Goal: Learn about a topic

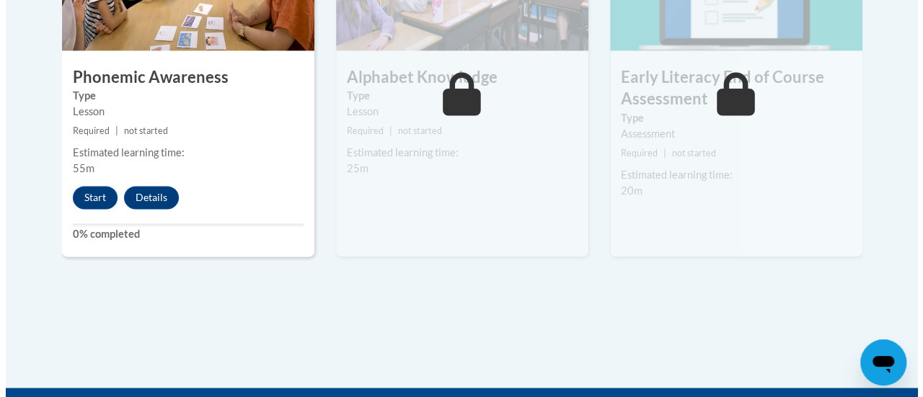
scroll to position [1002, 0]
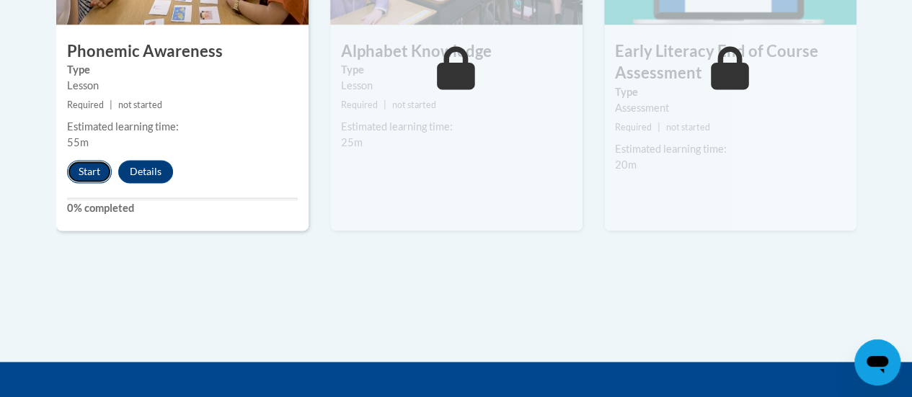
click at [89, 164] on button "Start" at bounding box center [89, 171] width 45 height 23
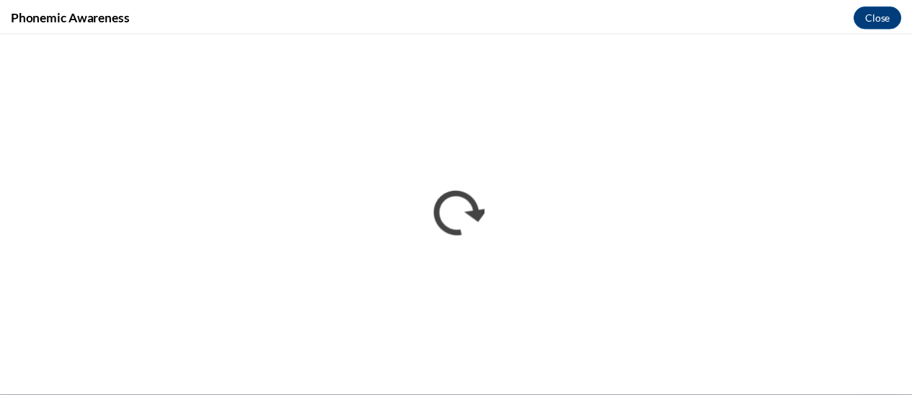
scroll to position [0, 0]
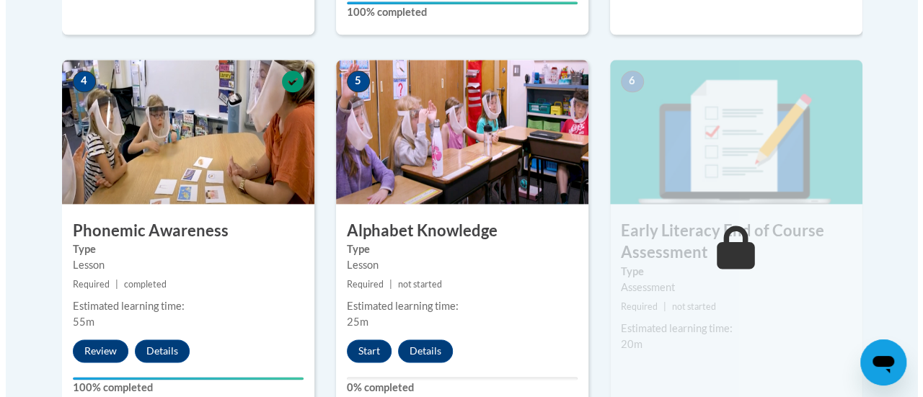
scroll to position [823, 0]
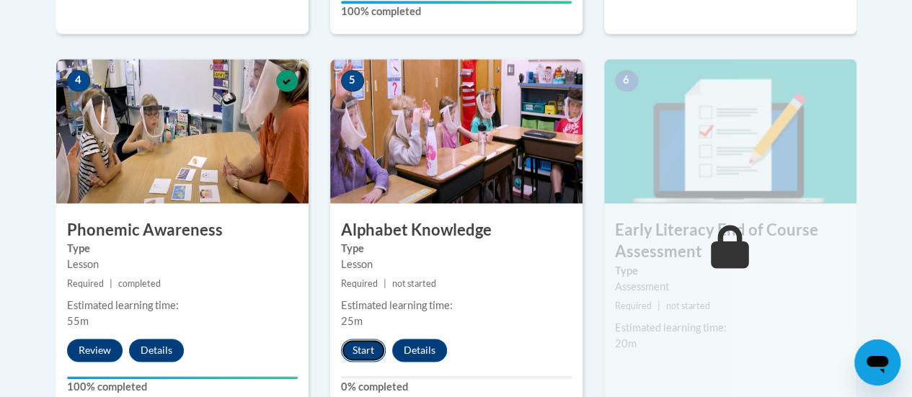
click at [372, 350] on button "Start" at bounding box center [363, 350] width 45 height 23
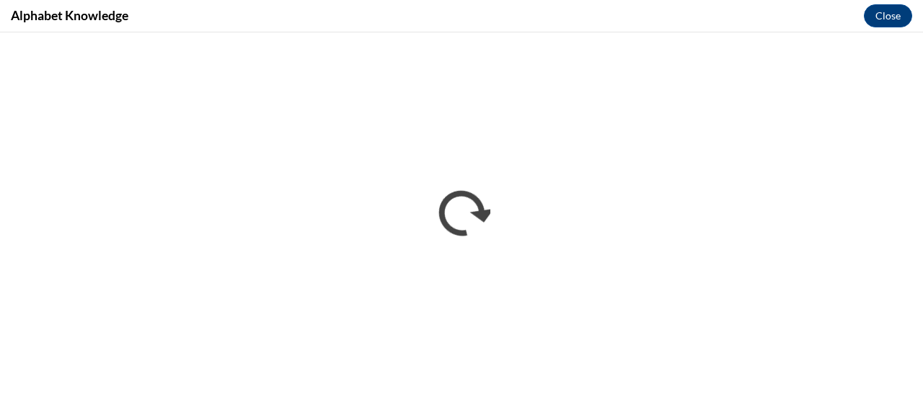
scroll to position [0, 0]
